Goal: Transaction & Acquisition: Obtain resource

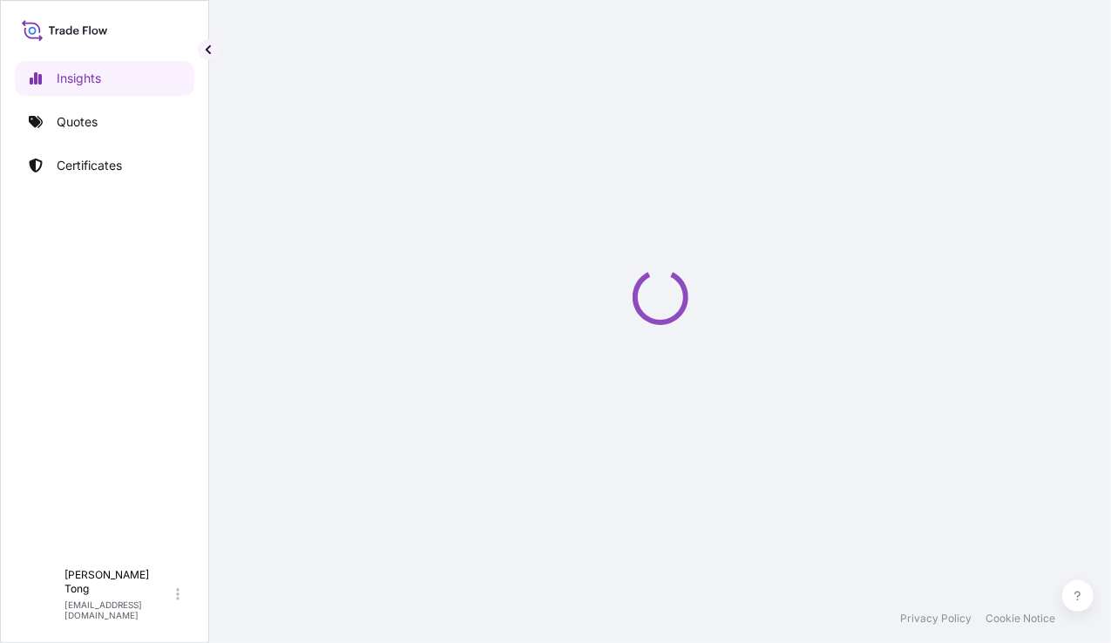
select select "2025"
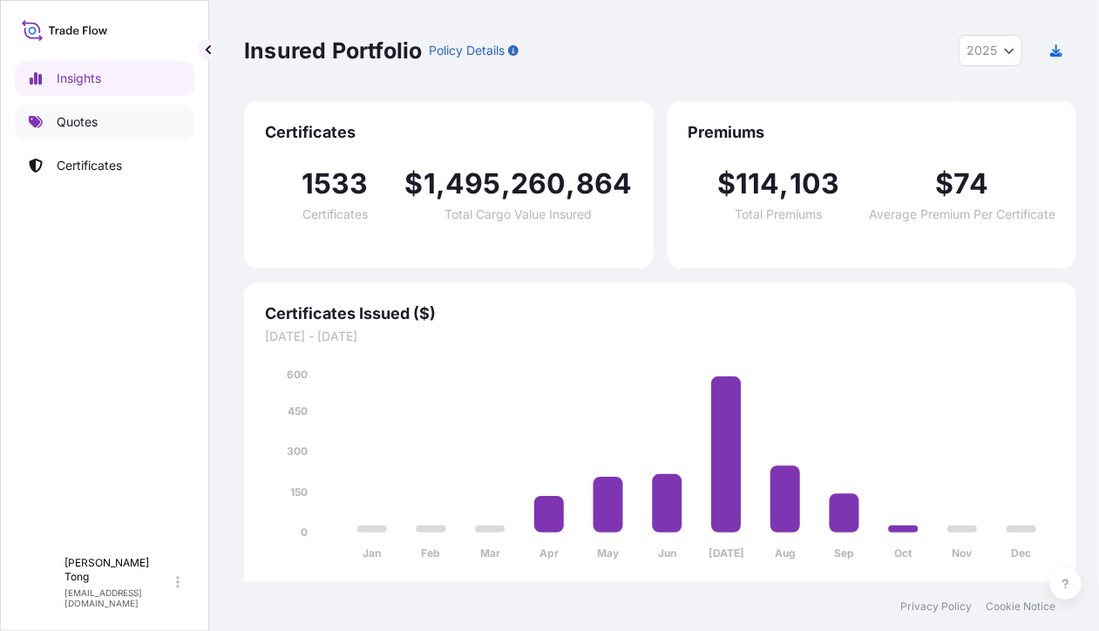
click at [64, 122] on p "Quotes" at bounding box center [77, 121] width 41 height 17
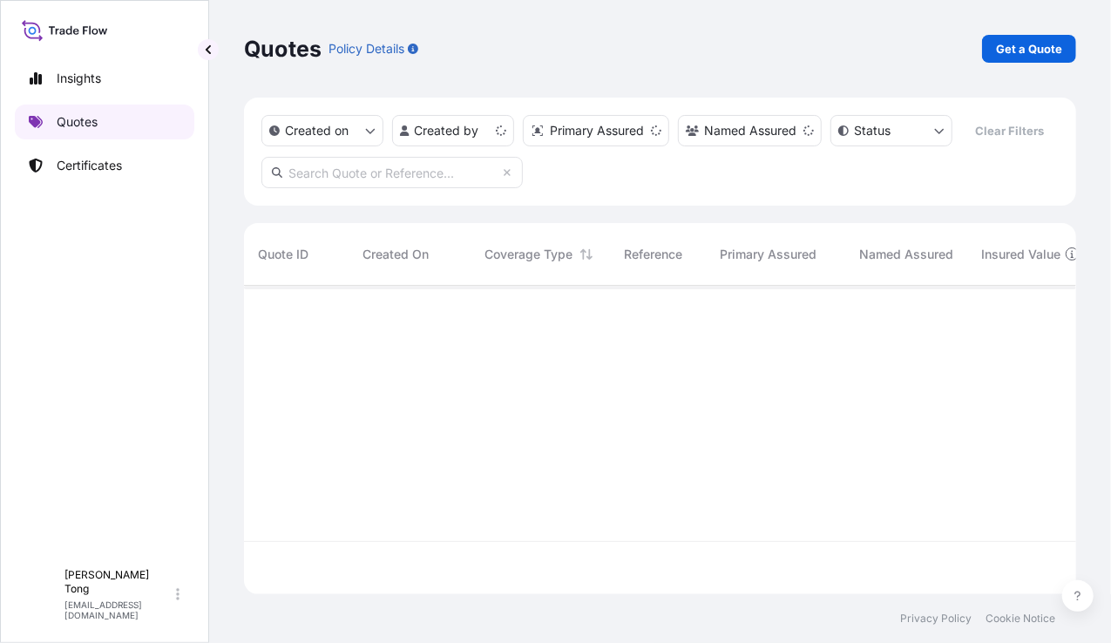
scroll to position [269, 820]
click at [78, 188] on div "Insights Quotes Certificates" at bounding box center [104, 302] width 179 height 515
click at [77, 179] on link "Certificates" at bounding box center [104, 165] width 179 height 35
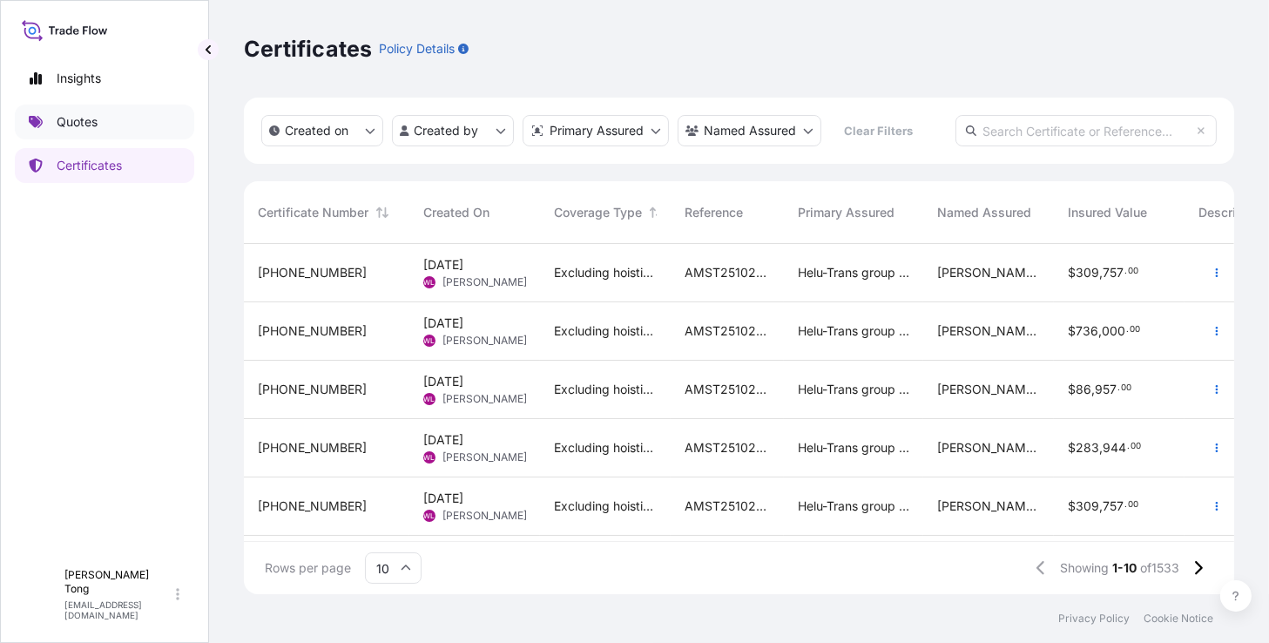
click at [134, 127] on link "Quotes" at bounding box center [104, 122] width 179 height 35
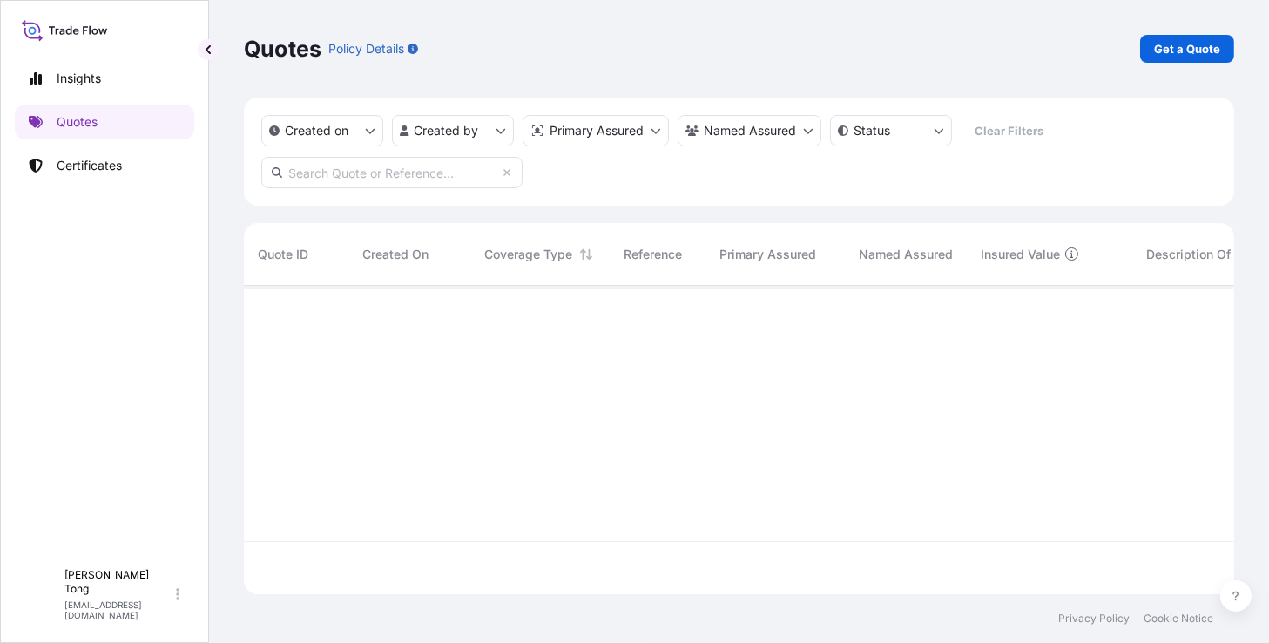
scroll to position [306, 978]
click at [1110, 51] on p "Get a Quote" at bounding box center [1187, 48] width 66 height 17
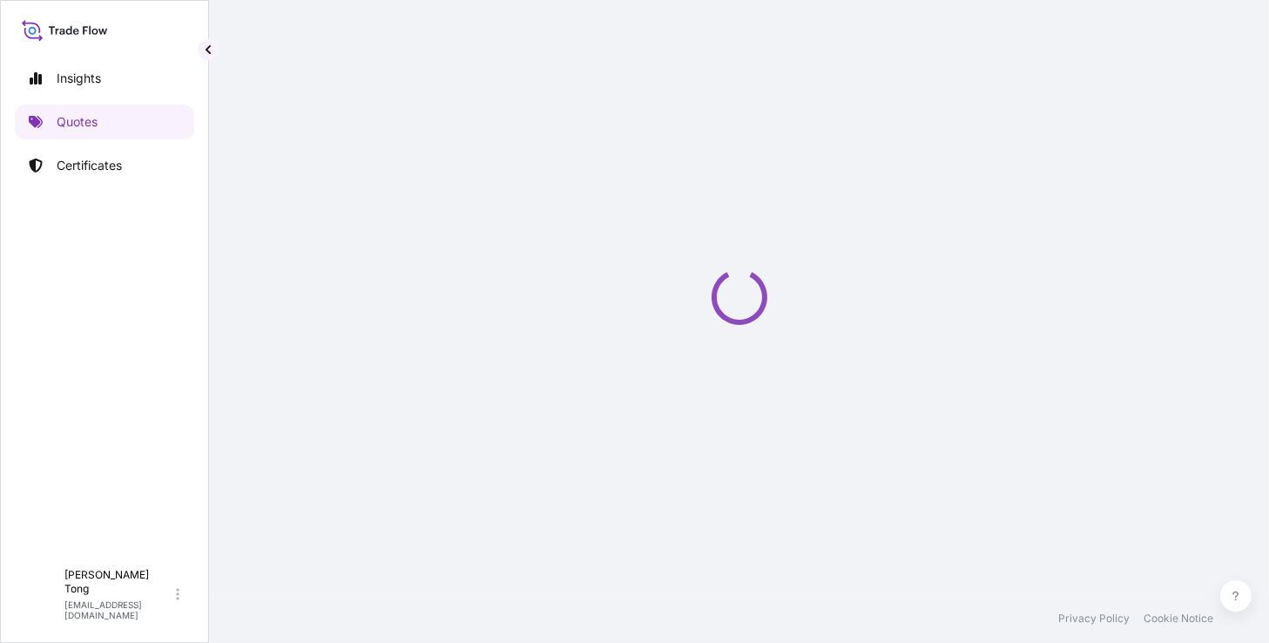
select select "AIR"
select select "27"
select select "Transit"
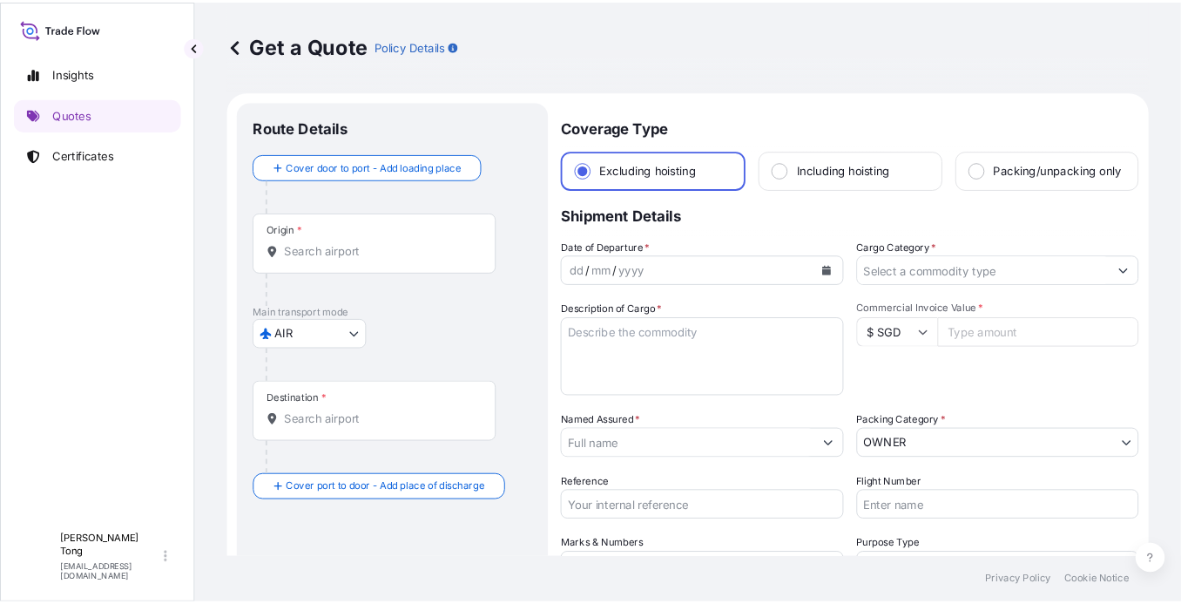
scroll to position [28, 0]
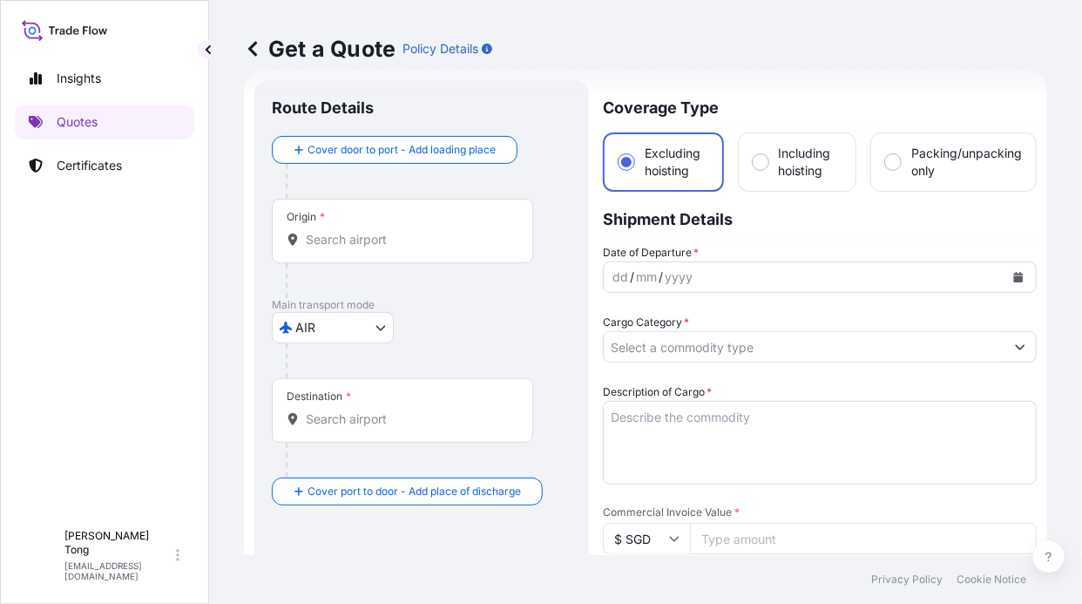
click at [796, 57] on div "Get a Quote Policy Details" at bounding box center [645, 49] width 803 height 28
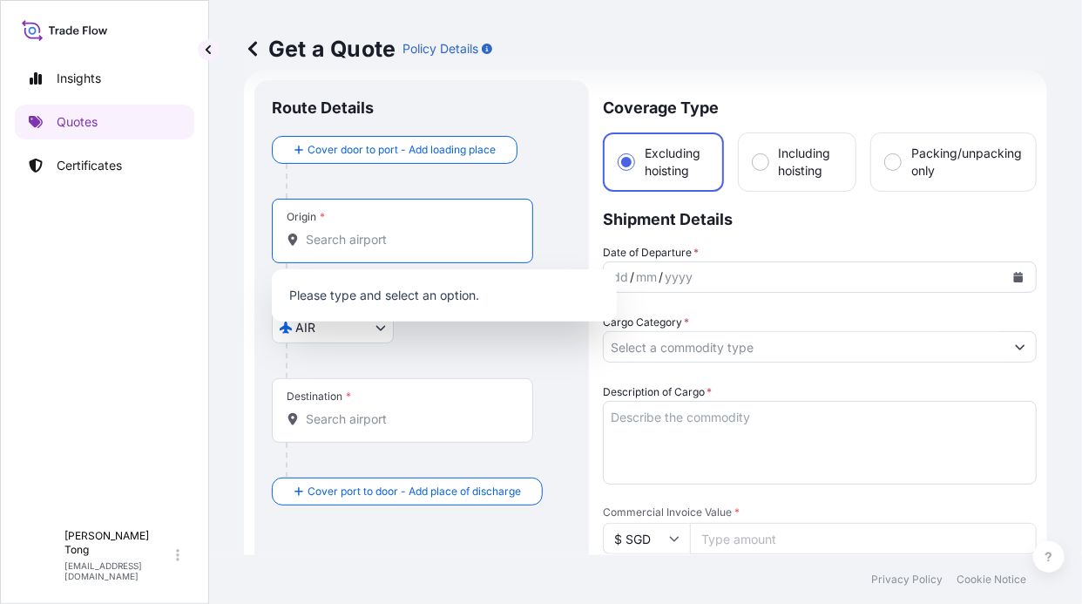
click at [388, 246] on input "Origin *" at bounding box center [409, 239] width 206 height 17
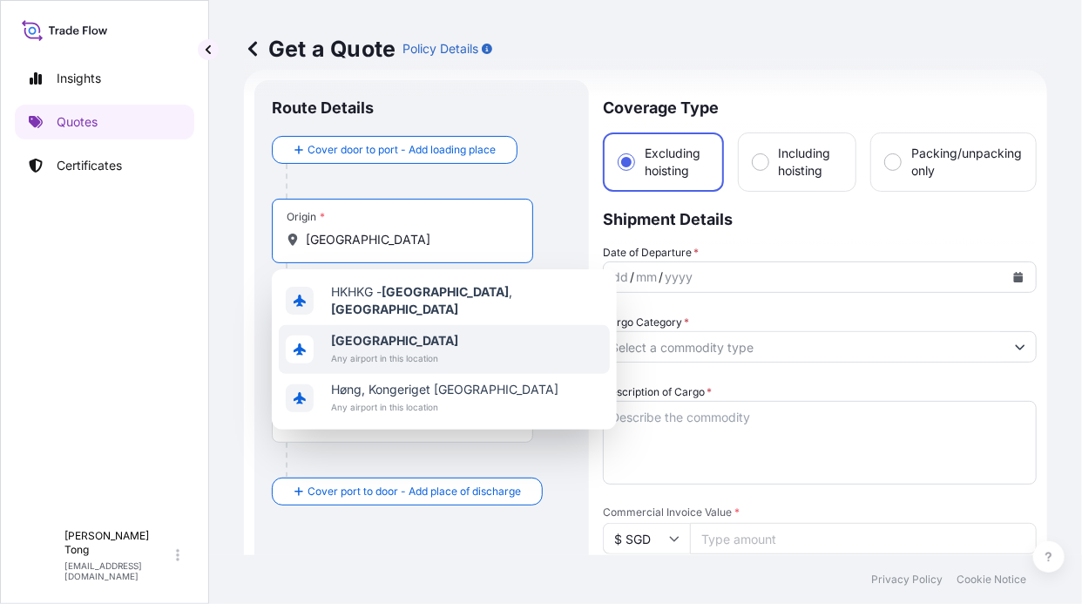
click at [490, 325] on div "[GEOGRAPHIC_DATA] in this location" at bounding box center [444, 349] width 331 height 49
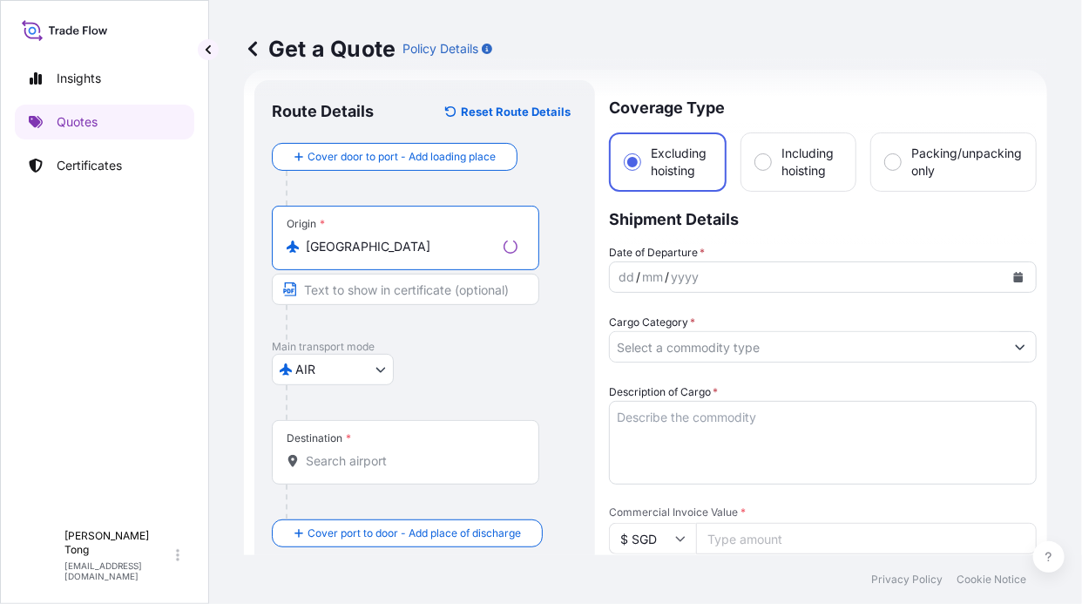
type input "[GEOGRAPHIC_DATA]"
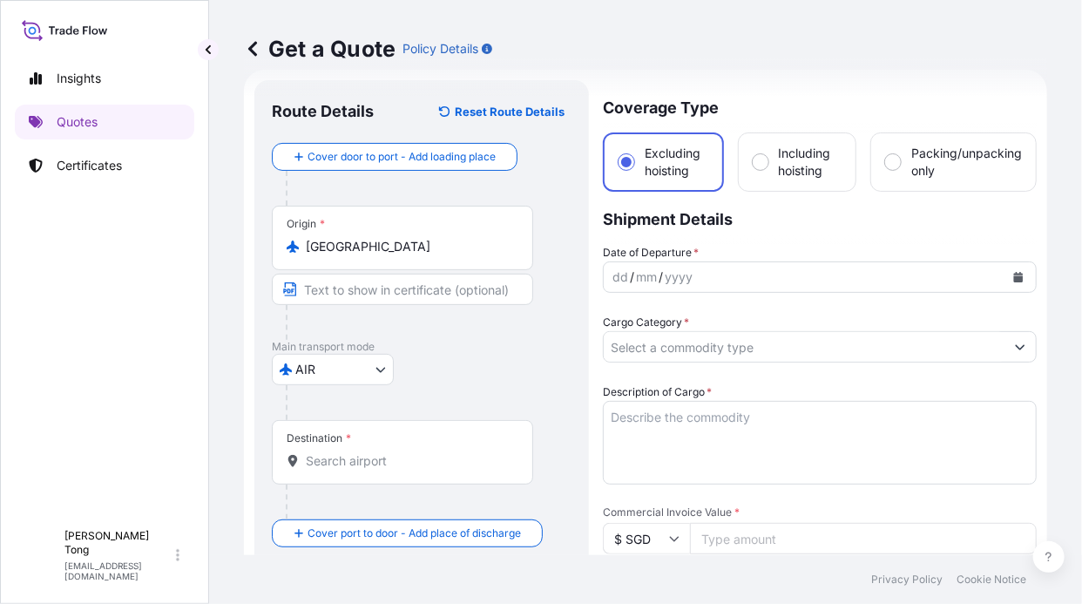
click at [853, 86] on div "Get a Quote Policy Details" at bounding box center [645, 49] width 803 height 98
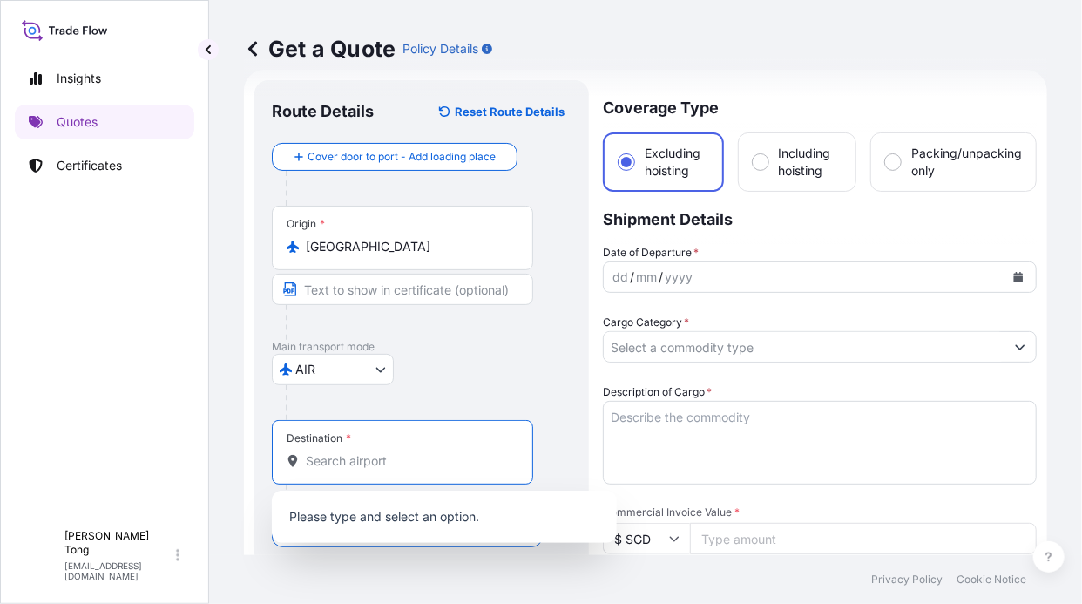
click at [386, 457] on input "Destination *" at bounding box center [409, 460] width 206 height 17
type input "V"
paste input "[GEOGRAPHIC_DATA]"
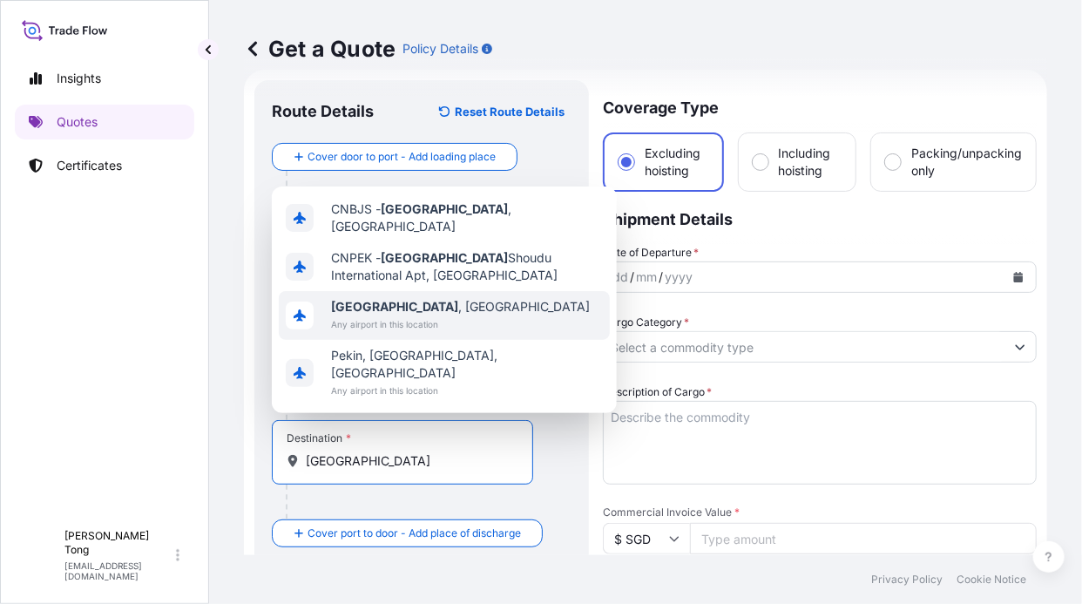
click at [426, 333] on span "Any airport in this location" at bounding box center [460, 323] width 259 height 17
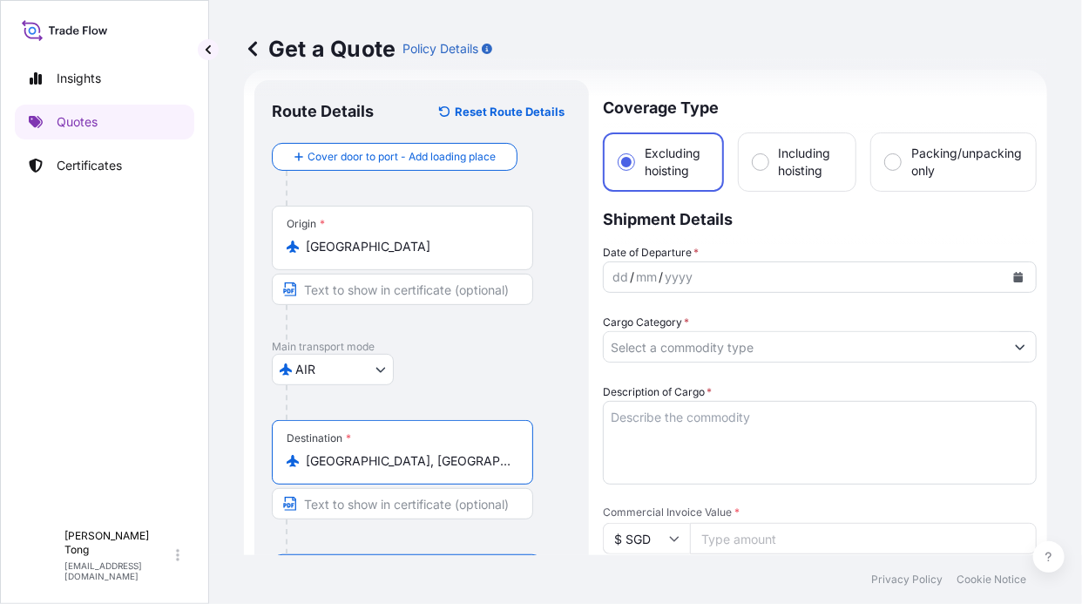
type input "[GEOGRAPHIC_DATA], [GEOGRAPHIC_DATA]"
click at [1014, 280] on icon "Calendar" at bounding box center [1019, 277] width 10 height 10
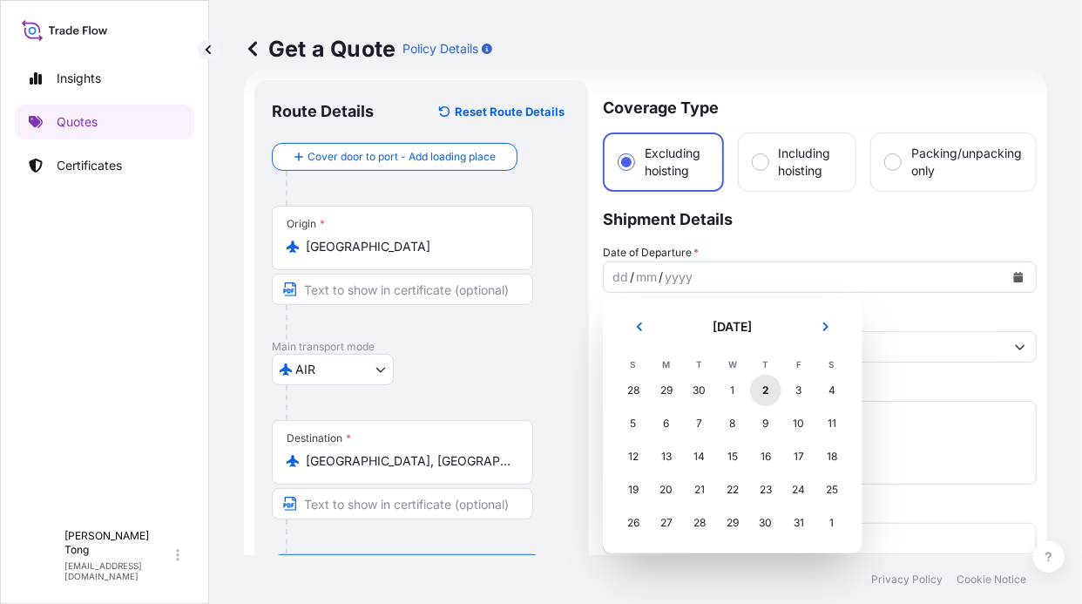
click at [762, 388] on div "2" at bounding box center [765, 390] width 31 height 31
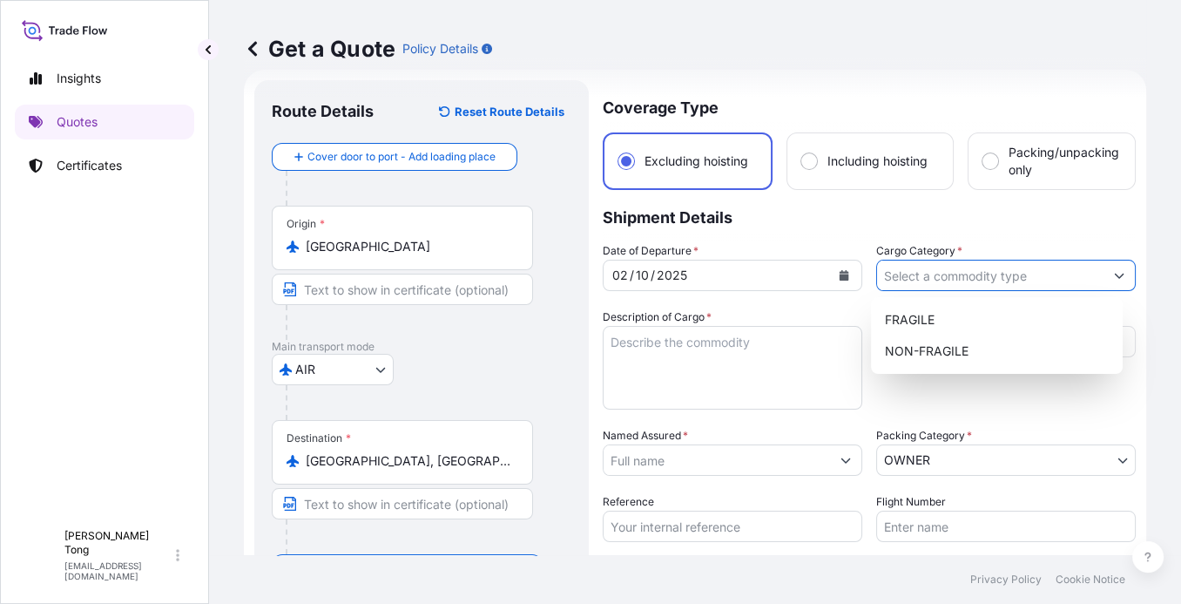
click at [1026, 281] on input "Cargo Category *" at bounding box center [990, 275] width 227 height 31
click at [980, 342] on div "NON-FRAGILE" at bounding box center [997, 350] width 238 height 31
type input "NON-FRAGILE"
click at [978, 342] on div "NON-FRAGILE" at bounding box center [997, 350] width 238 height 31
click at [931, 347] on div "NON-FRAGILE" at bounding box center [997, 350] width 238 height 31
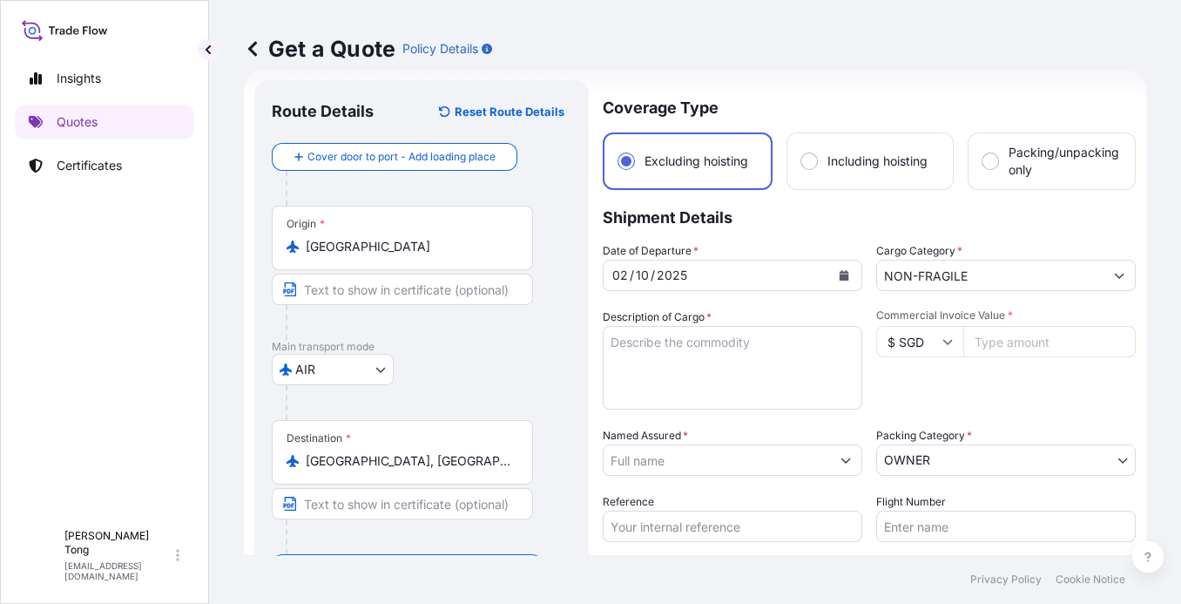
click at [943, 344] on icon at bounding box center [948, 341] width 10 height 10
click at [923, 285] on div "CHF CHF" at bounding box center [913, 268] width 73 height 33
type input "CHF CHF"
click at [993, 348] on input "Commercial Invoice Value *" at bounding box center [1050, 341] width 173 height 31
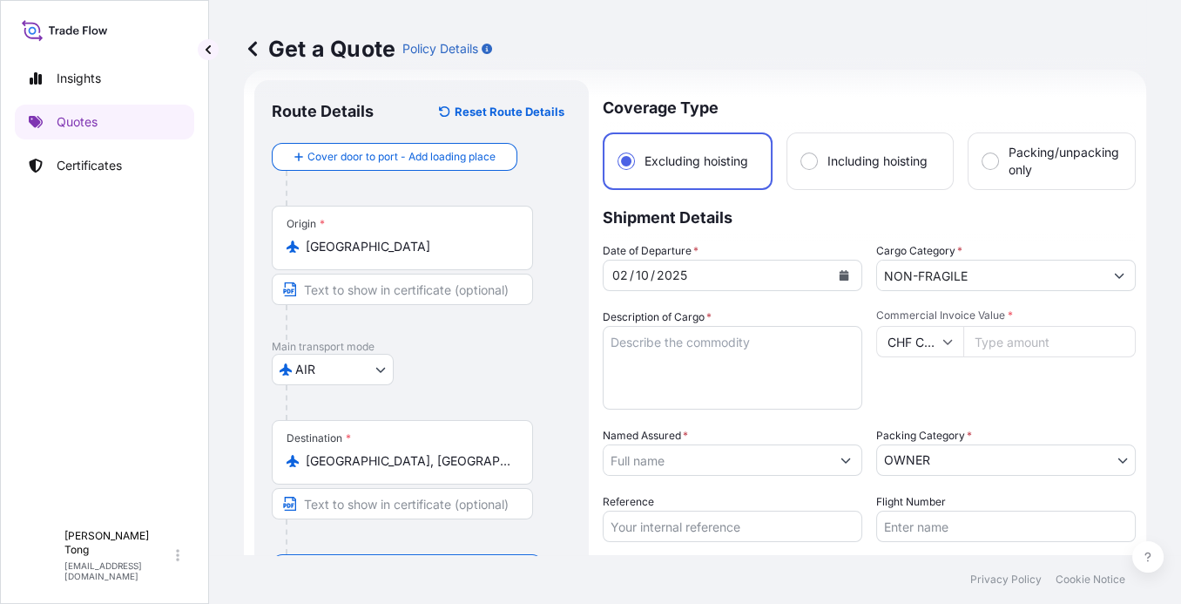
paste input "90000"
type input "90000"
click at [990, 373] on div "Commercial Invoice Value * CHF CHF 90000" at bounding box center [1007, 358] width 260 height 101
click at [939, 395] on div "Commercial Invoice Value * CHF CHF 90000" at bounding box center [1007, 358] width 260 height 101
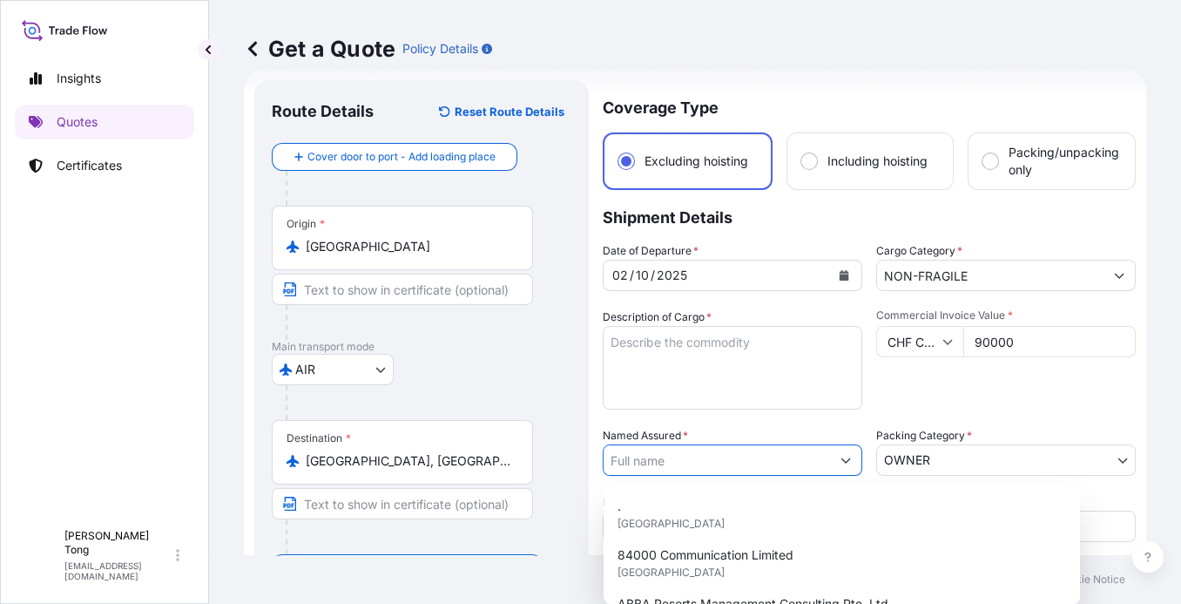
click at [775, 464] on input "Named Assured *" at bounding box center [717, 459] width 227 height 31
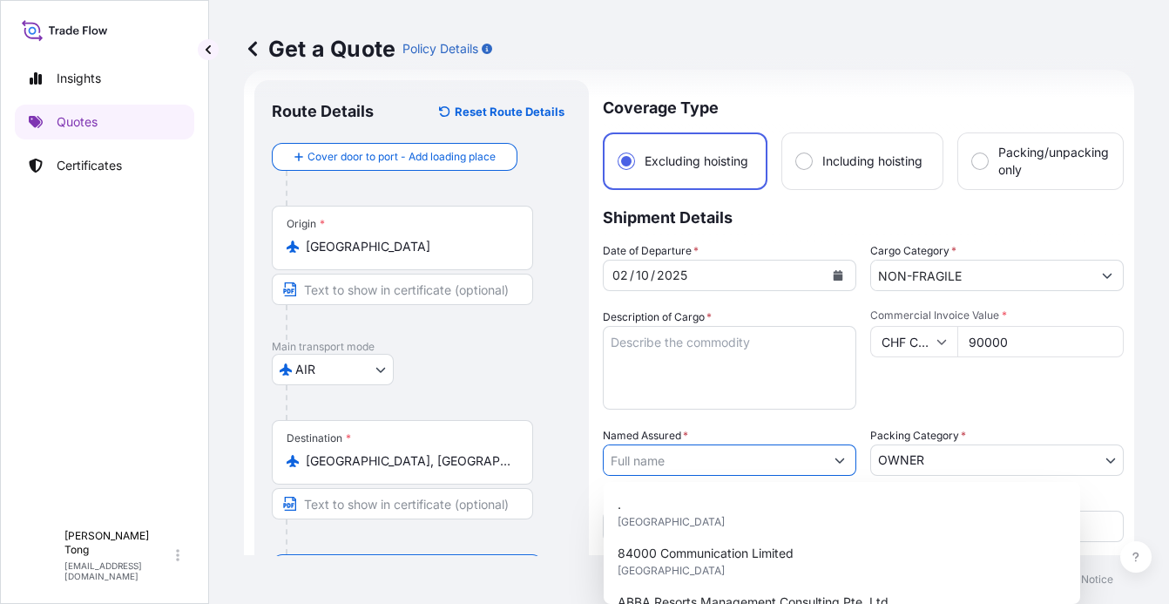
paste input "UBS AG"
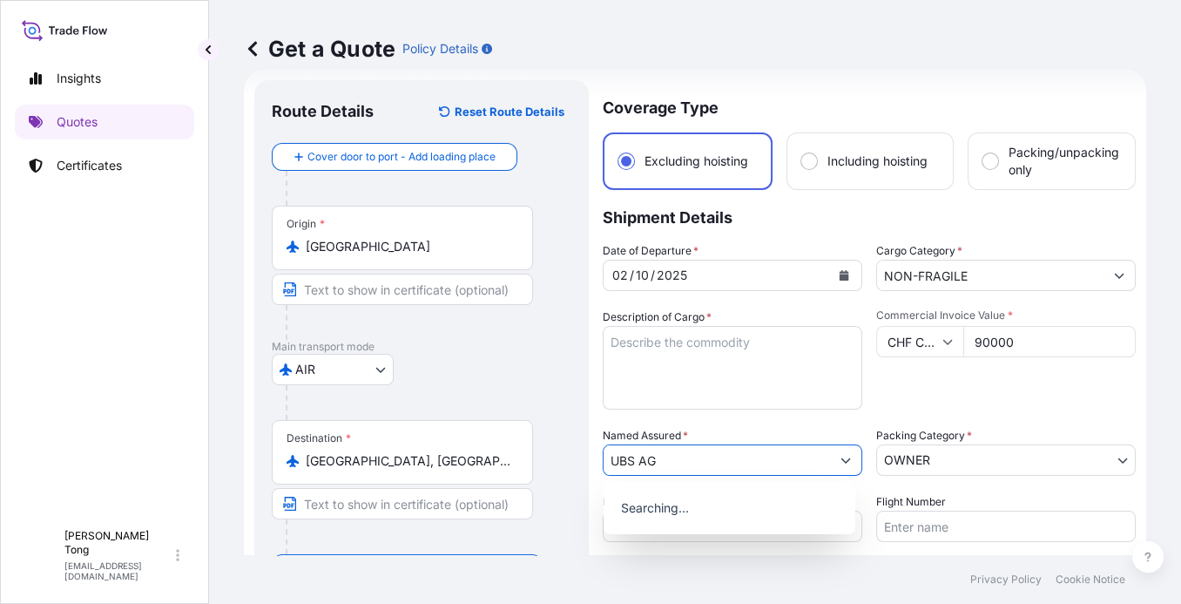
type input "UBS AG"
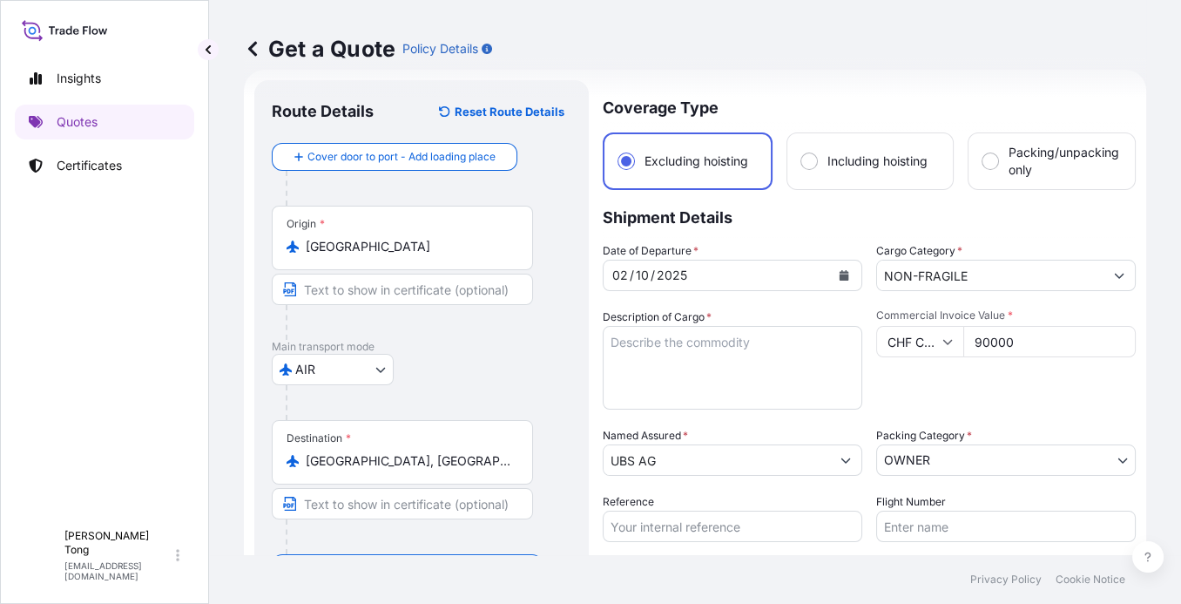
click at [956, 378] on div "Commercial Invoice Value * CHF CHF 90000" at bounding box center [1007, 358] width 260 height 101
click at [721, 529] on input "Reference" at bounding box center [733, 526] width 260 height 31
paste input "AMPR2510589ZYZY"
type input "AMPR2510589ZYZY"
click at [558, 416] on div at bounding box center [429, 402] width 286 height 35
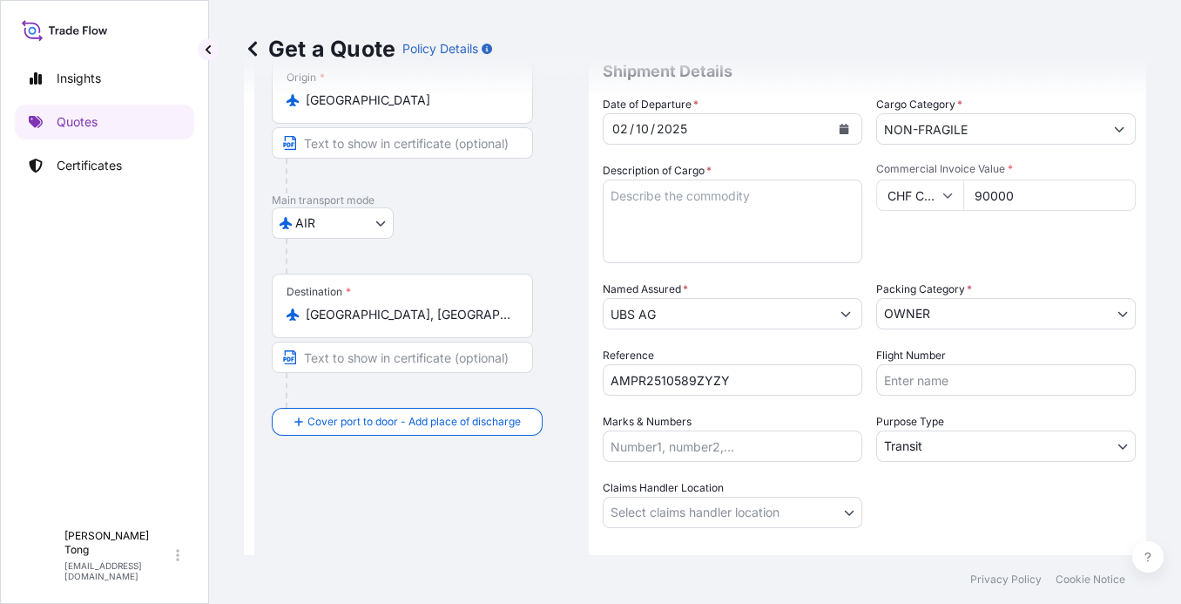
scroll to position [186, 0]
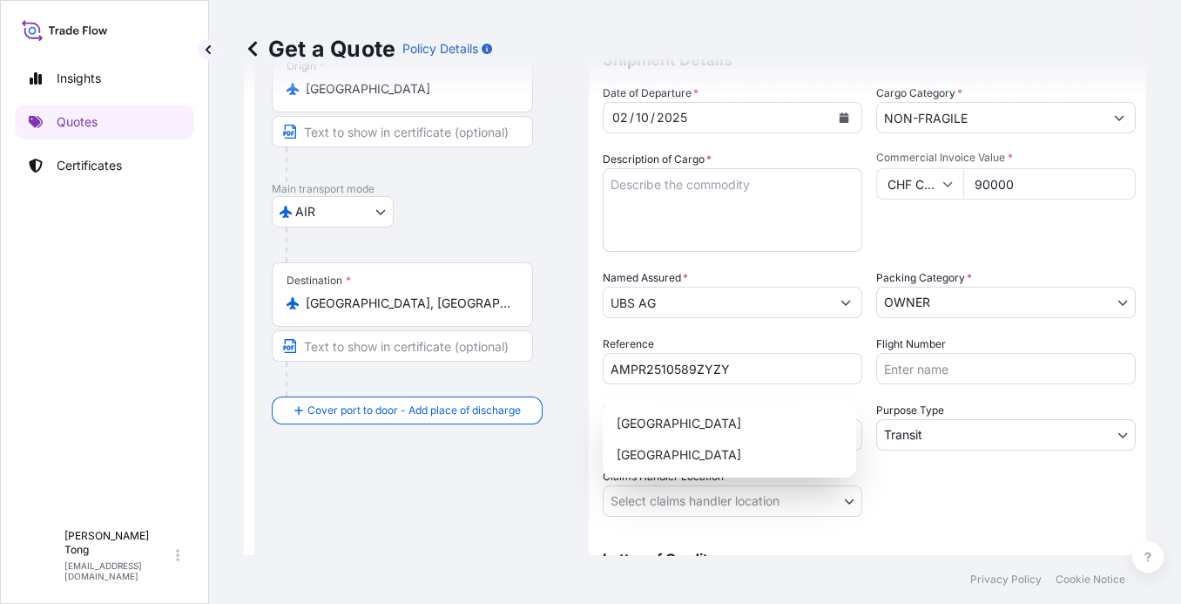
click at [790, 498] on body "Insights Quotes Certificates C [PERSON_NAME] [PERSON_NAME][EMAIL_ADDRESS][DOMAI…" at bounding box center [590, 302] width 1181 height 604
click at [780, 422] on div "[GEOGRAPHIC_DATA]" at bounding box center [730, 423] width 240 height 31
select select "[GEOGRAPHIC_DATA]"
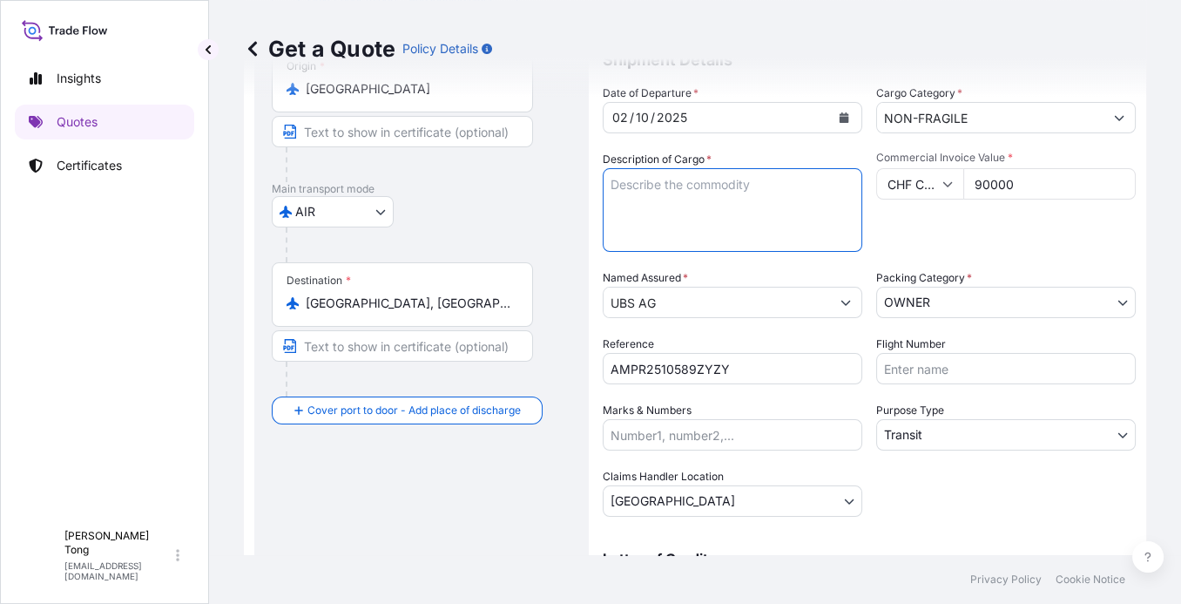
click at [658, 191] on textarea "Description of Cargo *" at bounding box center [733, 210] width 260 height 84
paste textarea "Item 1 : [PERSON_NAME], Tiger on Eiger, Printed on Hahnemühle art paper with fr…"
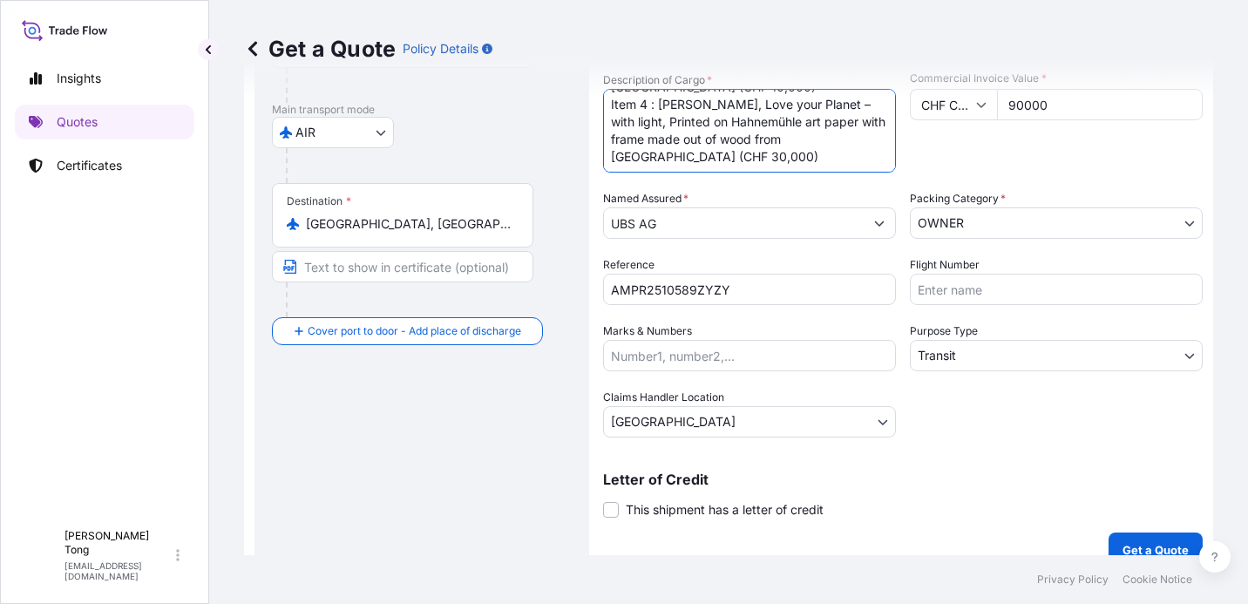
scroll to position [287, 0]
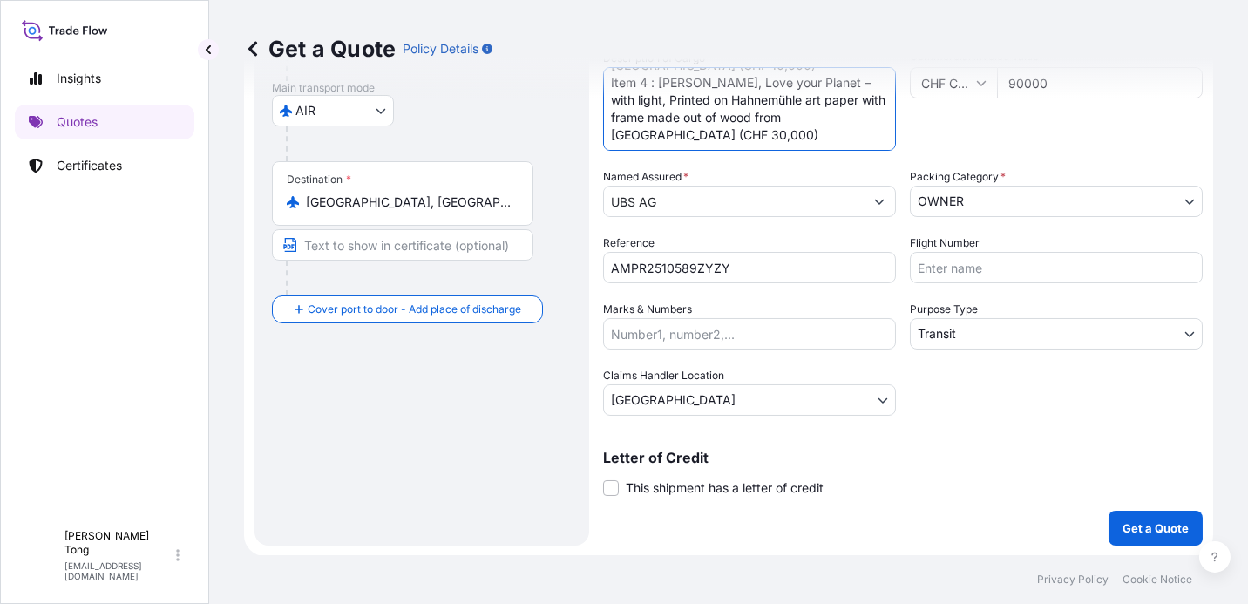
type textarea "Item 1 : [PERSON_NAME], Tiger on Eiger, Printed on Hahnemühle art paper with fr…"
drag, startPoint x: 939, startPoint y: 409, endPoint x: 861, endPoint y: 401, distance: 78.8
click at [939, 409] on div "Date of Departure * [DATE] Cargo Category * NON-FRAGILE Description of Cargo * …" at bounding box center [902, 199] width 599 height 432
click at [1110, 530] on p "Get a Quote" at bounding box center [1155, 527] width 66 height 17
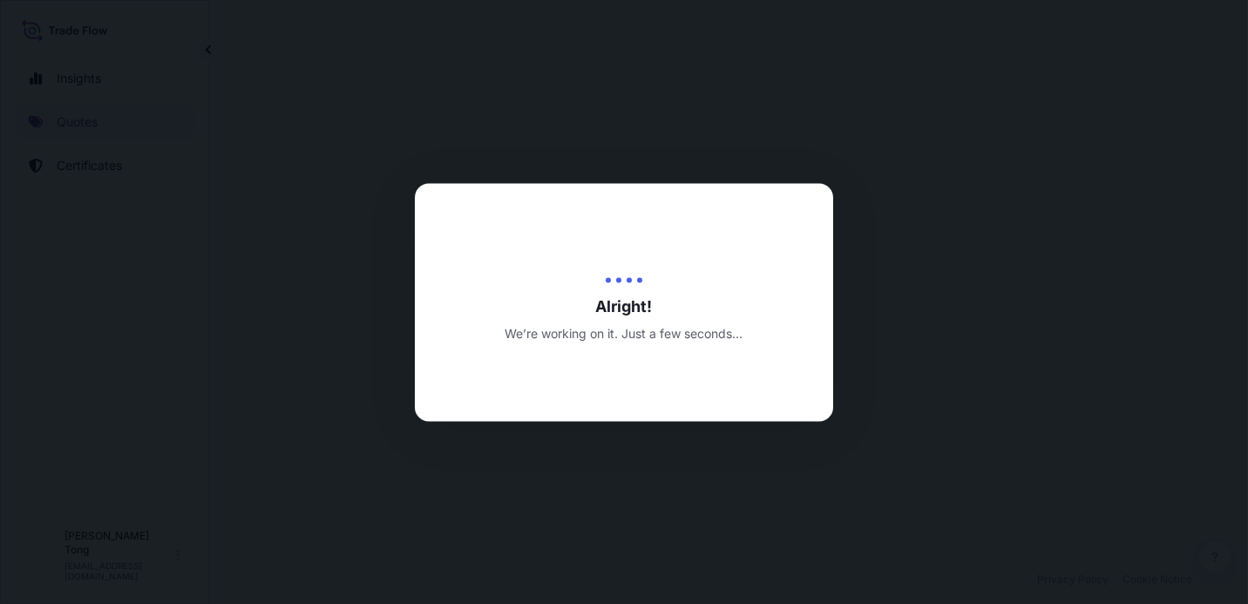
select select "AIR"
select select "Transit"
select select "[GEOGRAPHIC_DATA]"
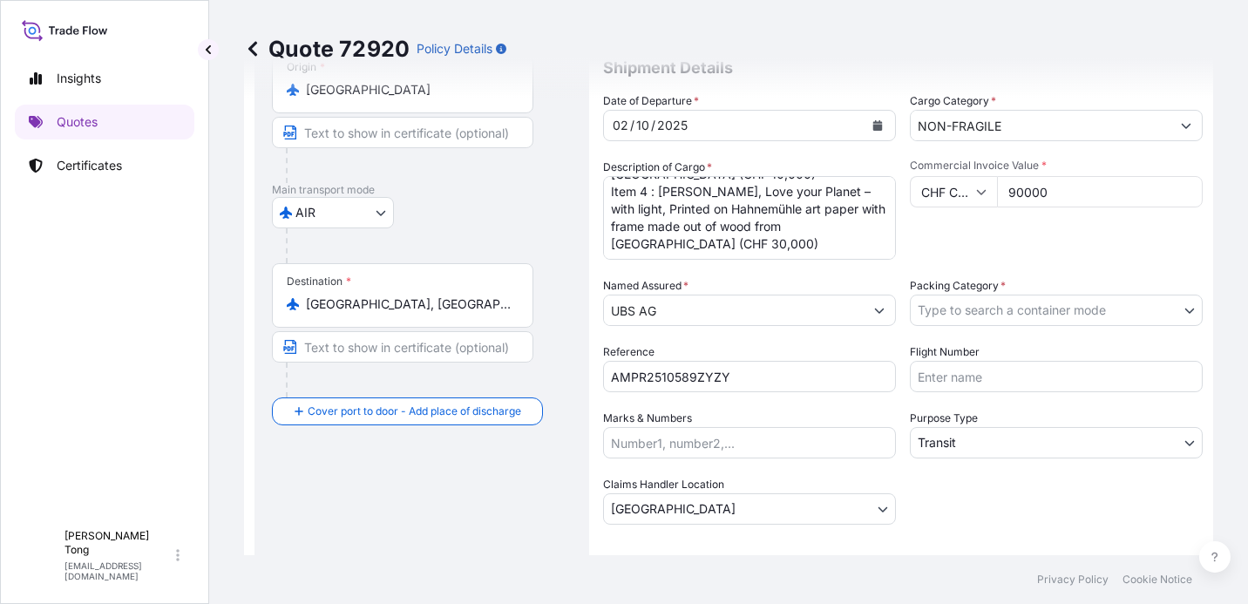
scroll to position [139, 0]
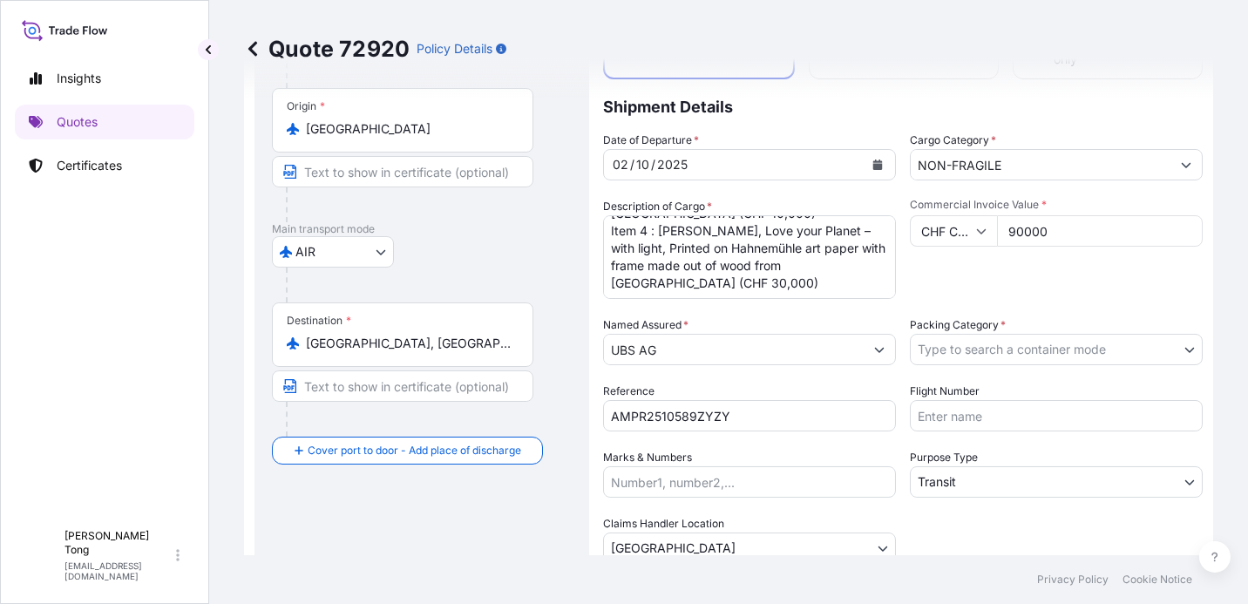
click at [979, 355] on body "Insights Quotes Certificates C [PERSON_NAME] [PERSON_NAME][EMAIL_ADDRESS][DOMAI…" at bounding box center [624, 302] width 1248 height 604
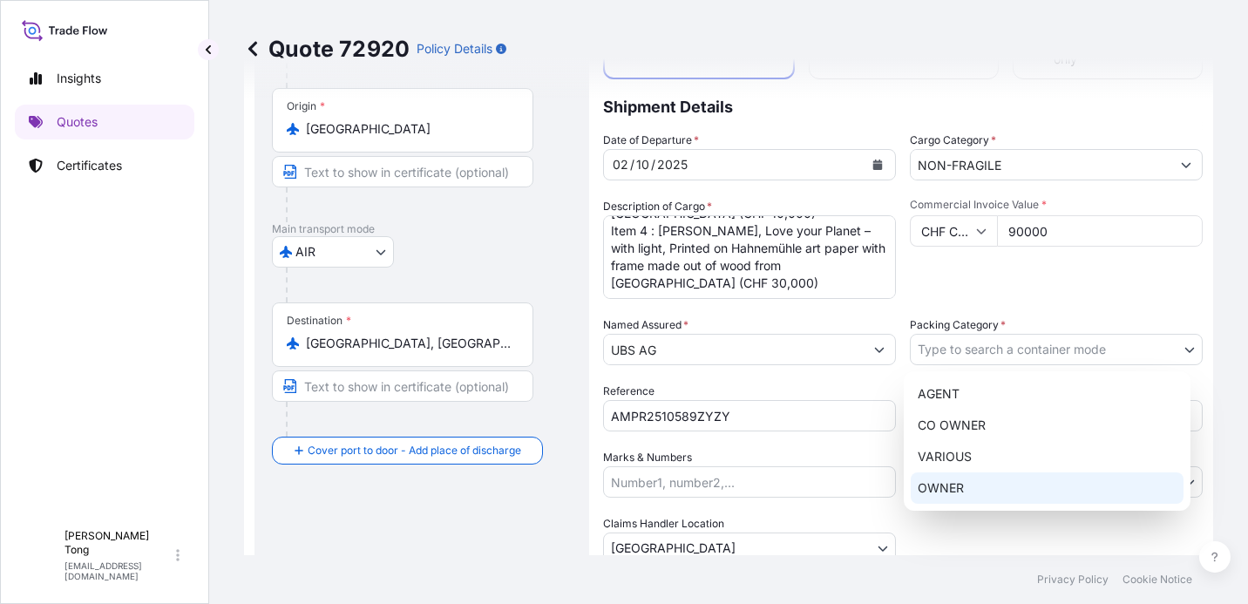
click at [995, 482] on div "OWNER" at bounding box center [1046, 487] width 273 height 31
select select "27"
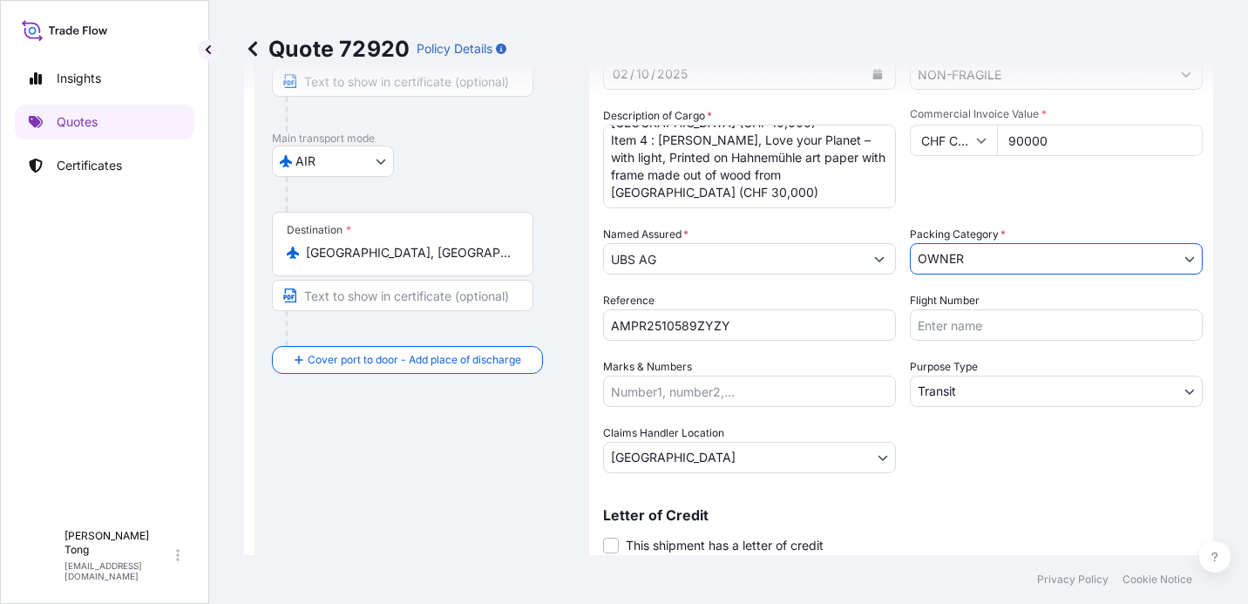
scroll to position [455, 0]
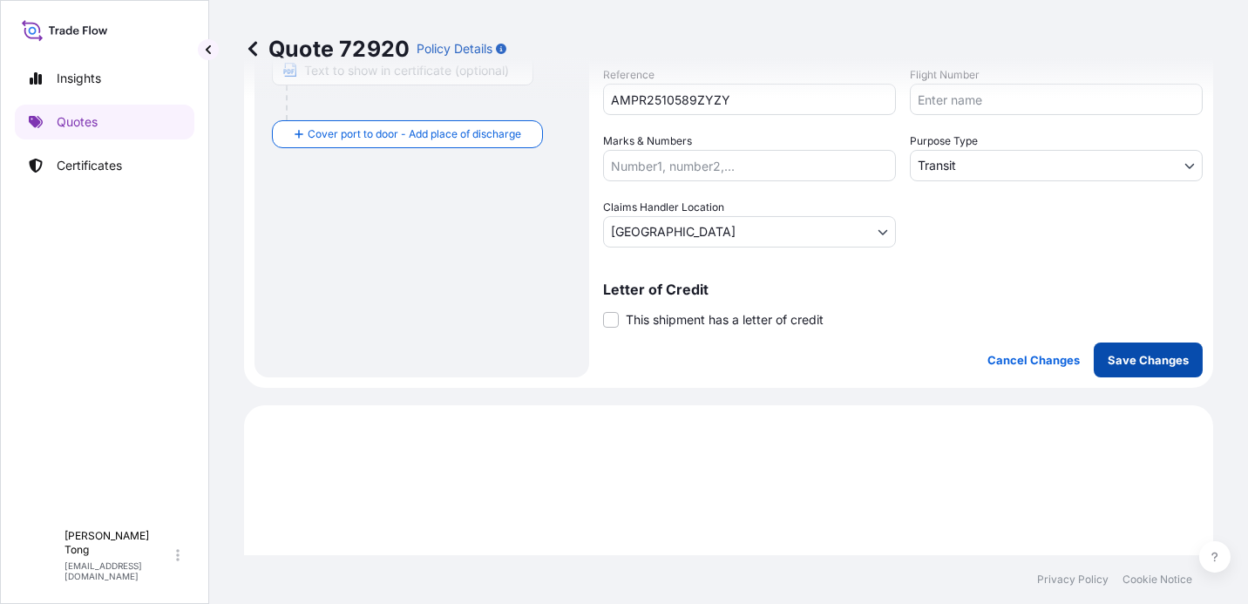
click at [1110, 359] on p "Save Changes" at bounding box center [1147, 359] width 81 height 17
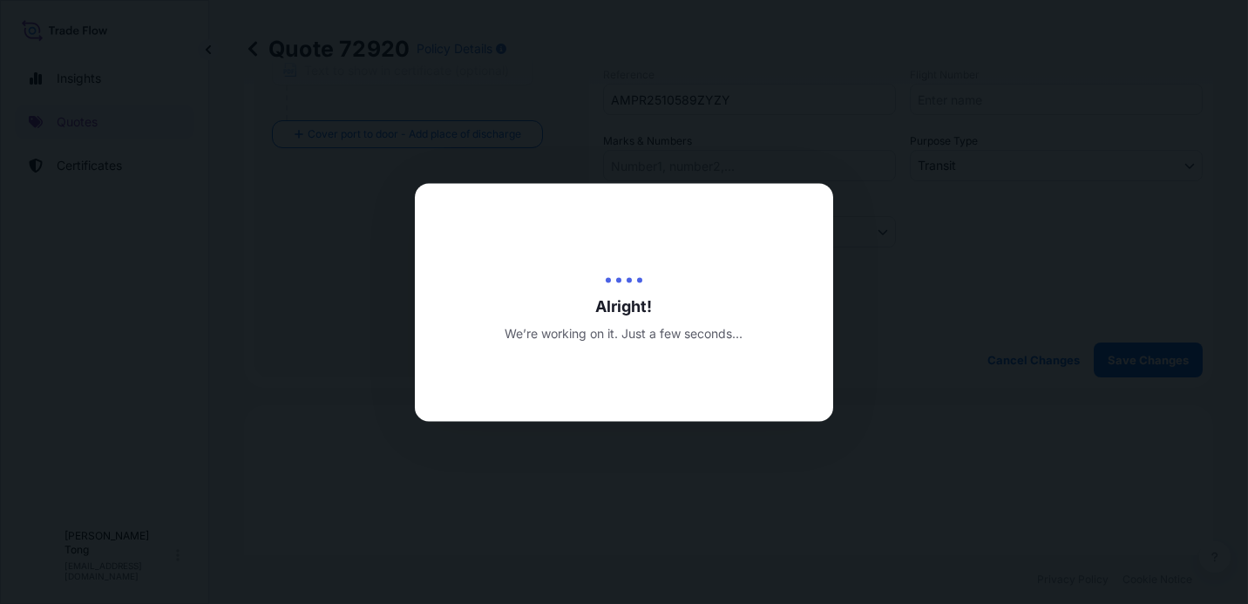
type input "[DATE]"
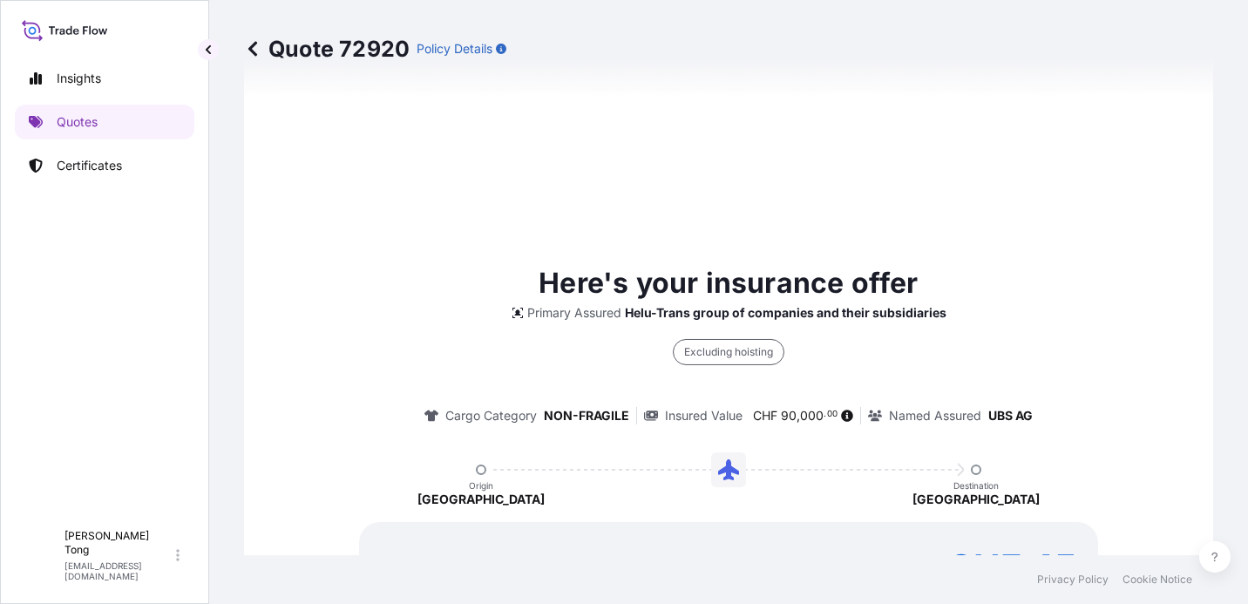
scroll to position [1086, 0]
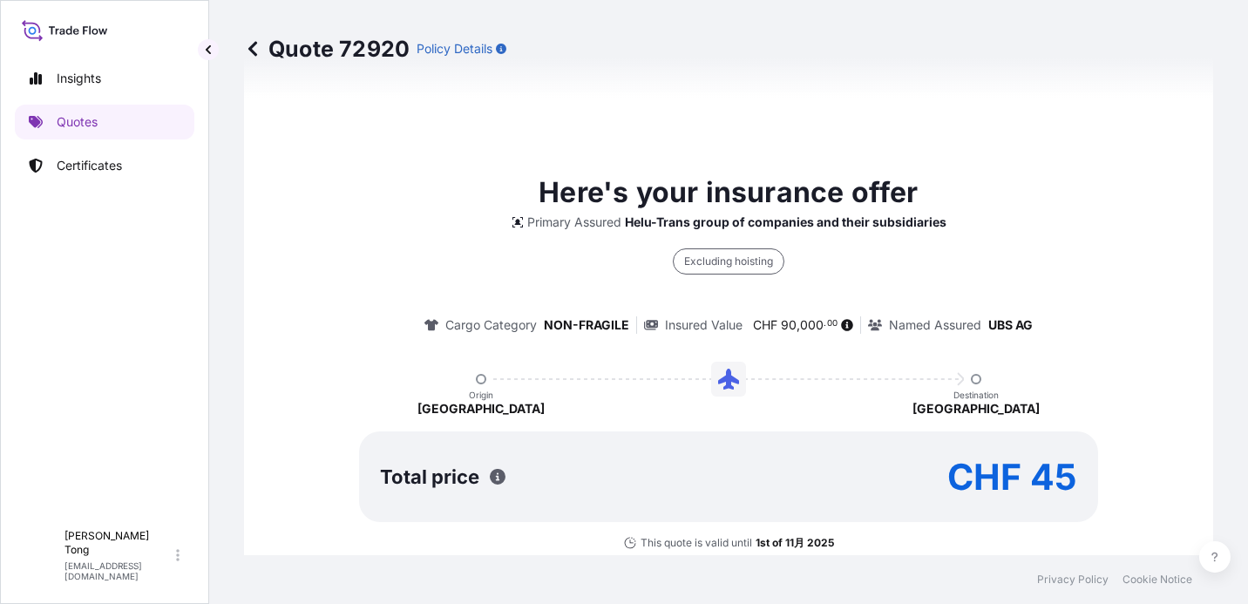
select select "AIR"
select select "Transit"
select select "[GEOGRAPHIC_DATA]"
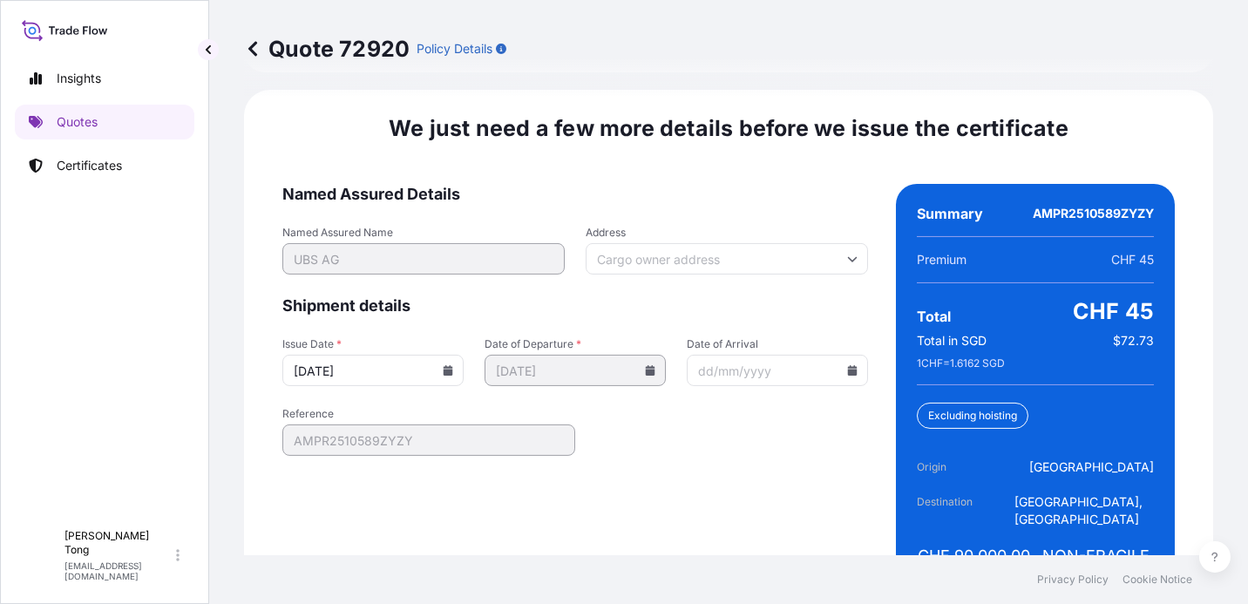
scroll to position [2588, 0]
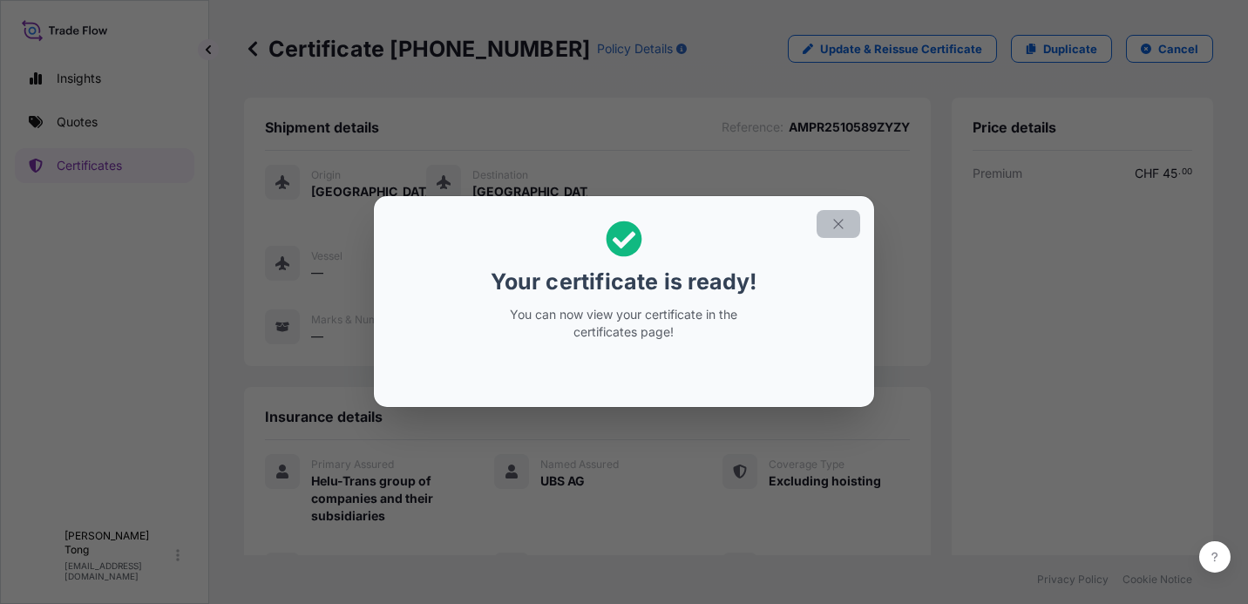
click at [852, 221] on button "button" at bounding box center [838, 224] width 44 height 28
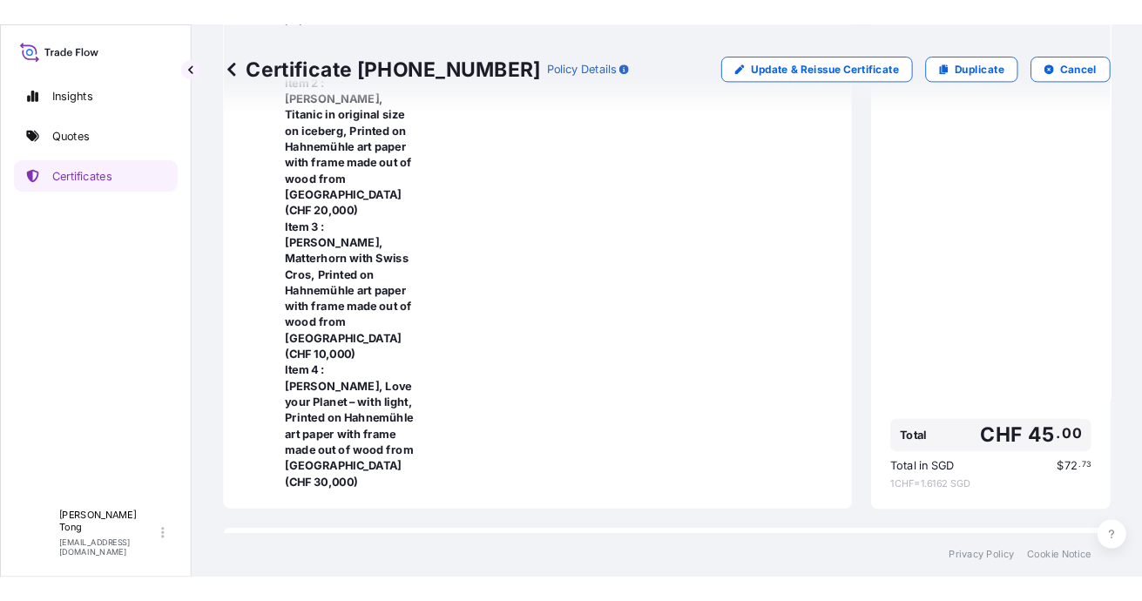
scroll to position [811, 0]
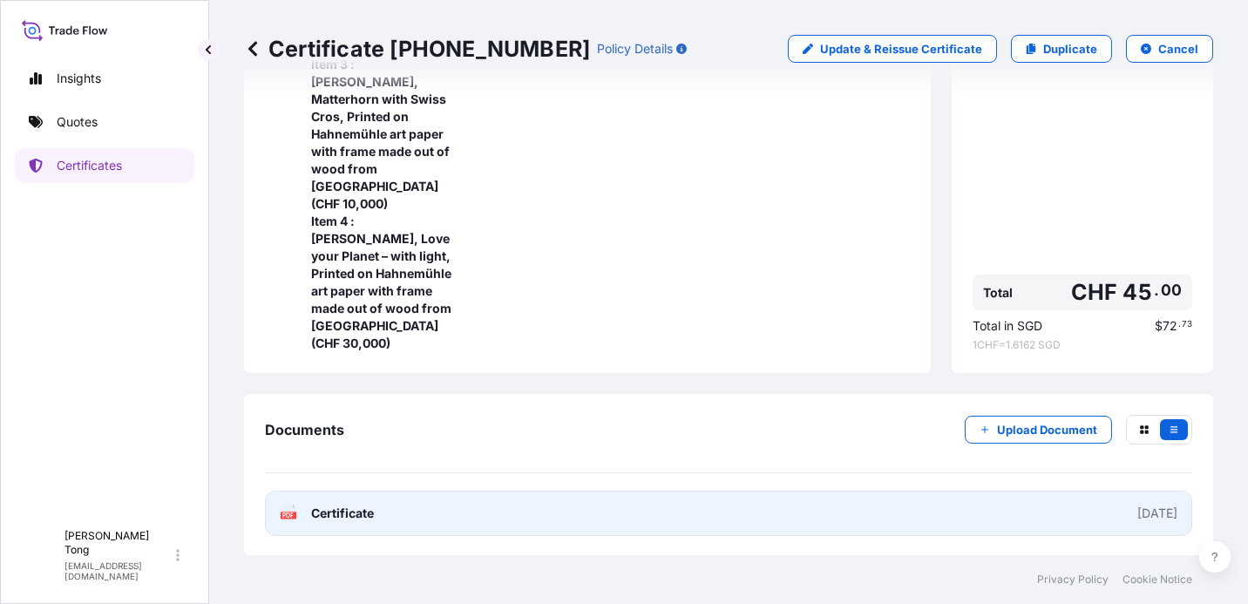
click at [925, 503] on link "PDF Certificate [DATE]" at bounding box center [728, 513] width 927 height 45
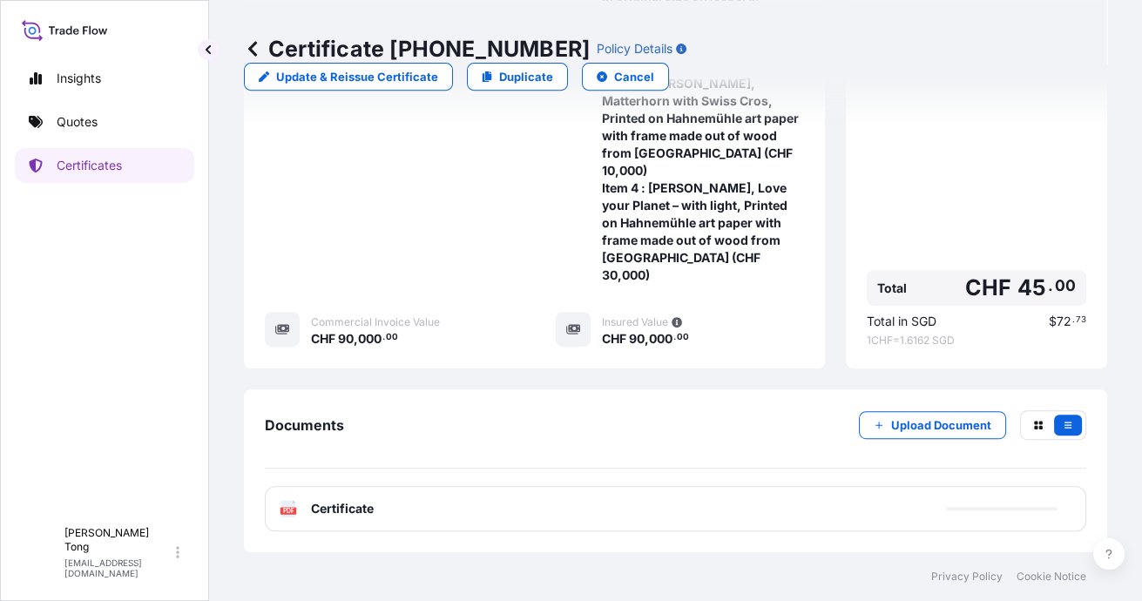
scroll to position [660, 0]
